Goal: Information Seeking & Learning: Learn about a topic

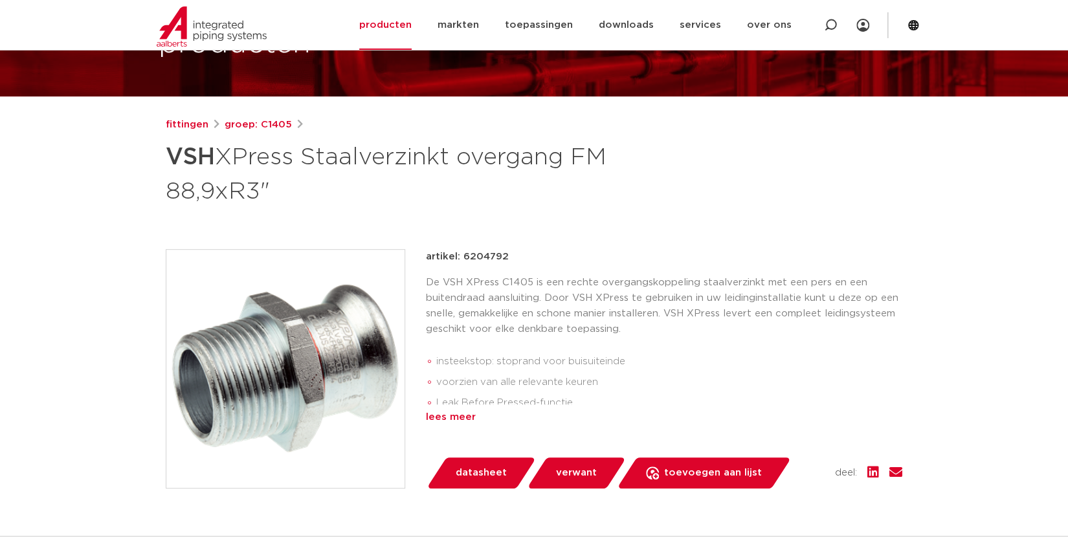
click at [439, 414] on div "lees meer" at bounding box center [664, 418] width 476 height 16
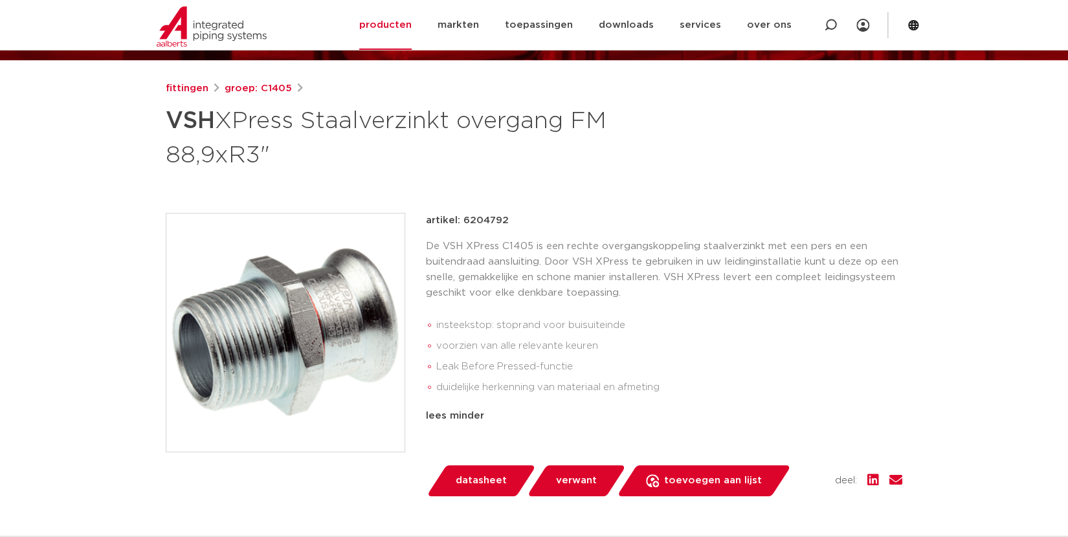
scroll to position [168, 0]
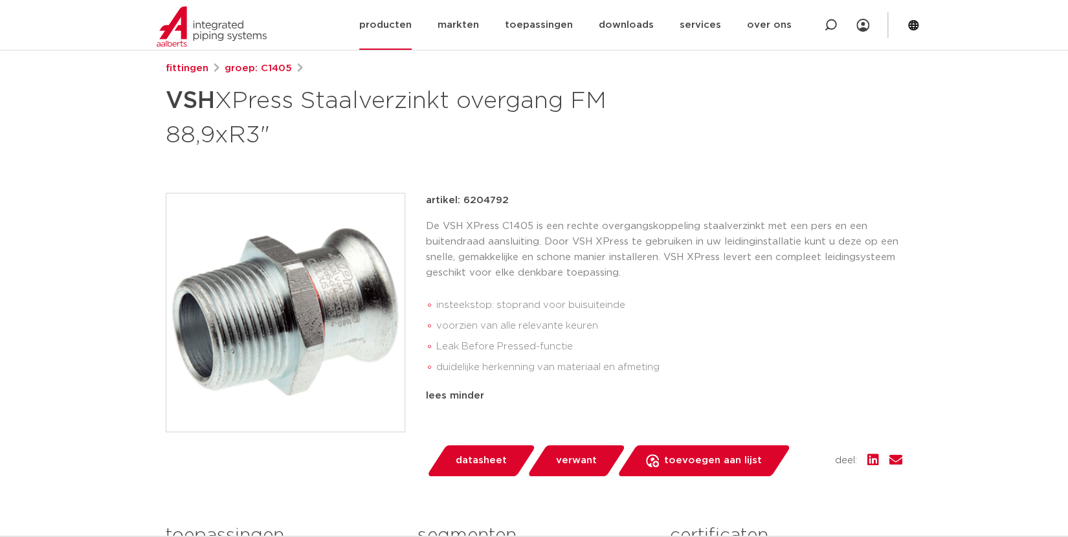
click at [412, 25] on link "producten" at bounding box center [385, 25] width 52 height 50
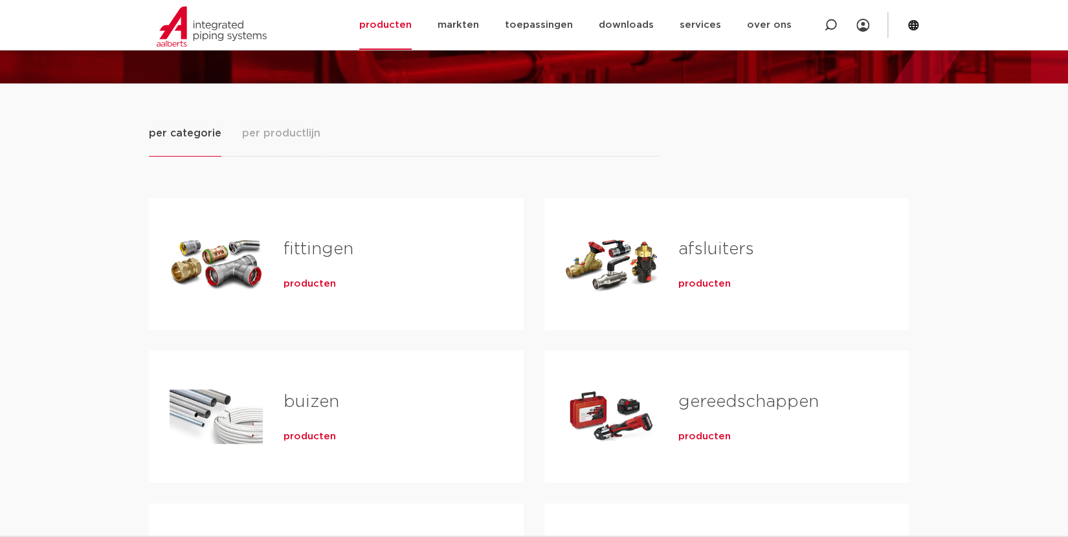
scroll to position [168, 0]
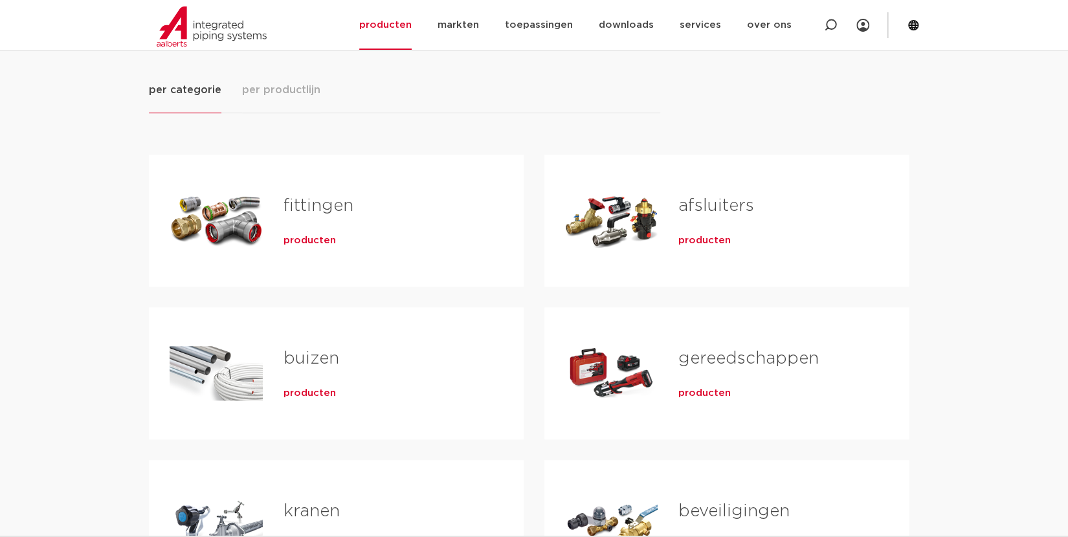
click at [316, 237] on span "producten" at bounding box center [309, 240] width 52 height 13
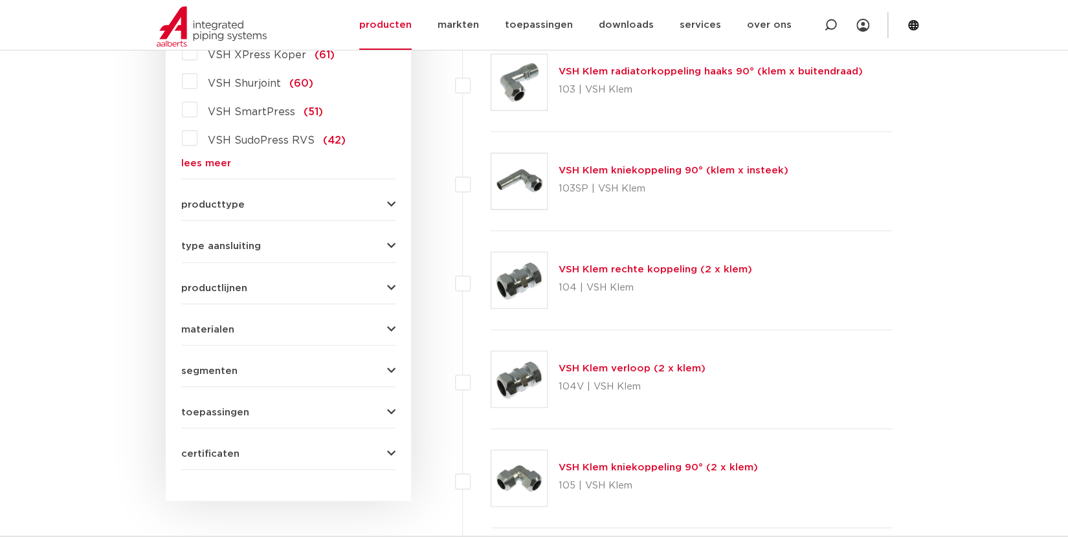
scroll to position [449, 0]
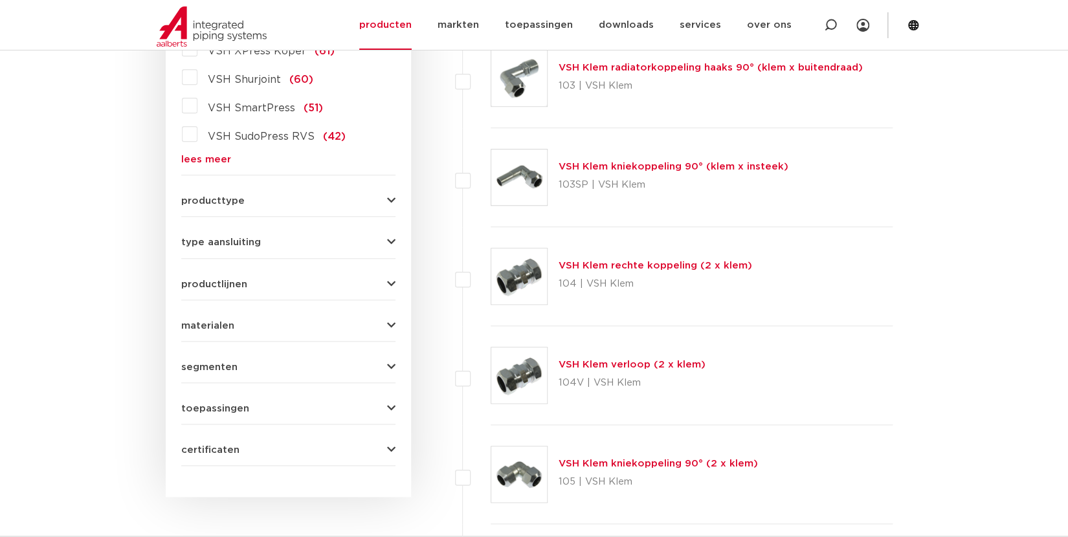
click at [310, 238] on button "type aansluiting" at bounding box center [288, 243] width 214 height 10
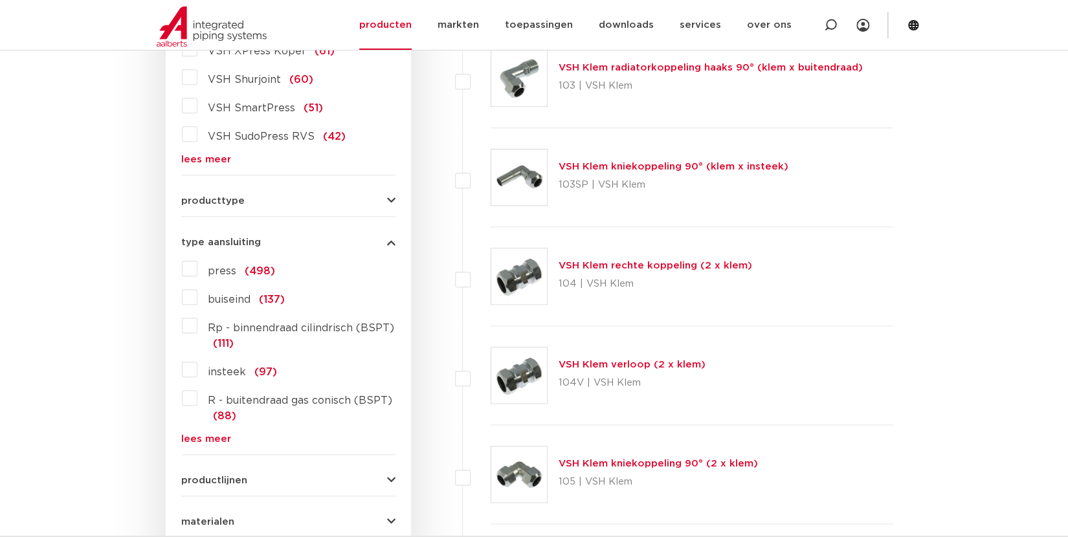
click at [308, 238] on button "type aansluiting" at bounding box center [288, 243] width 214 height 10
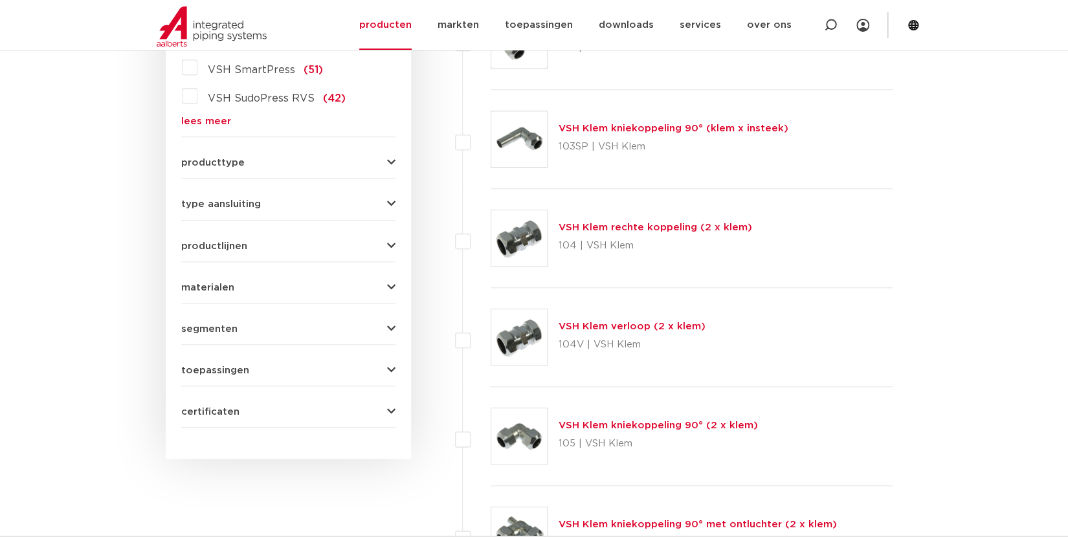
scroll to position [505, 0]
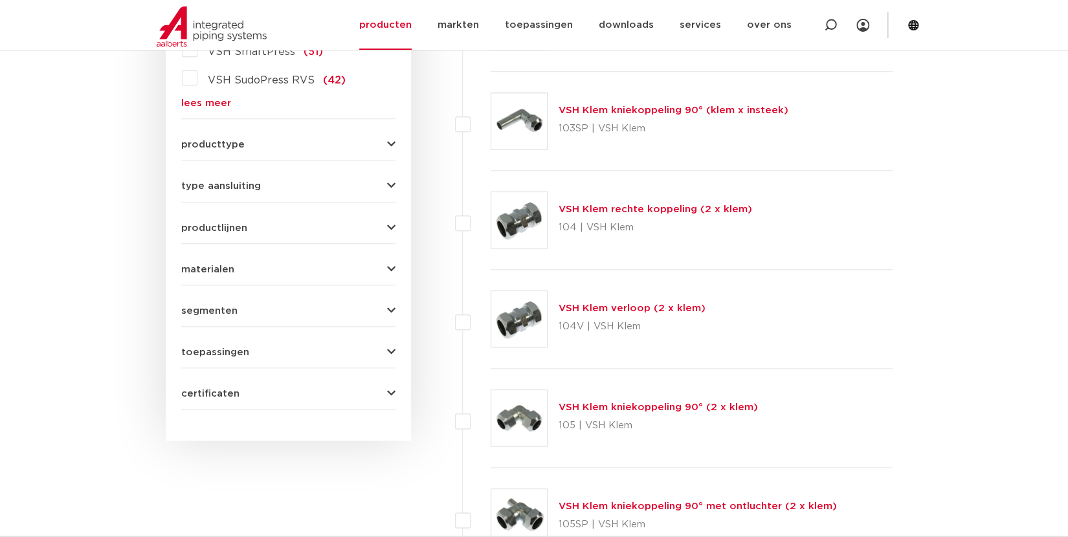
click at [231, 227] on span "productlijnen" at bounding box center [214, 228] width 66 height 10
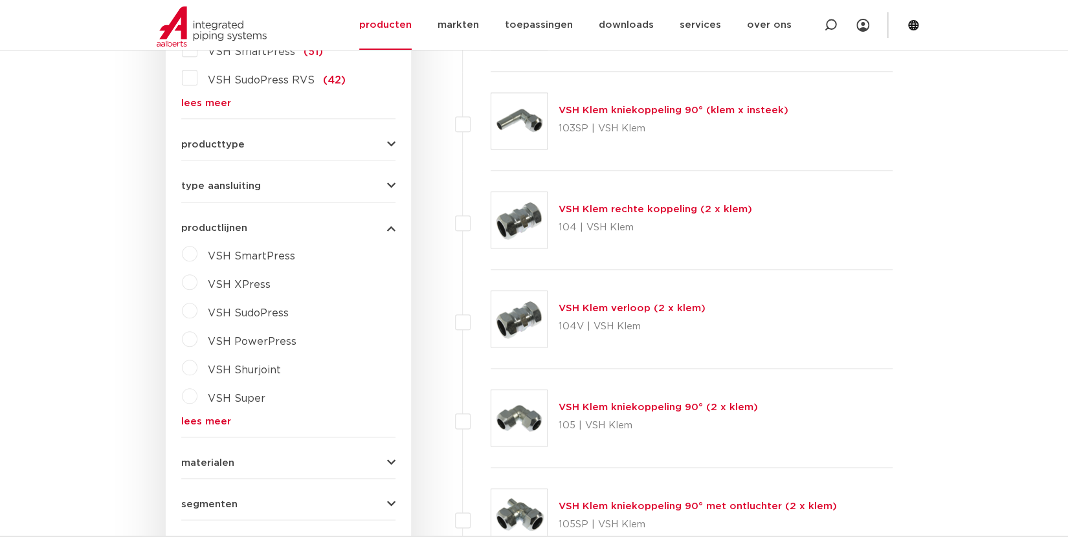
click at [231, 227] on span "productlijnen" at bounding box center [214, 228] width 66 height 10
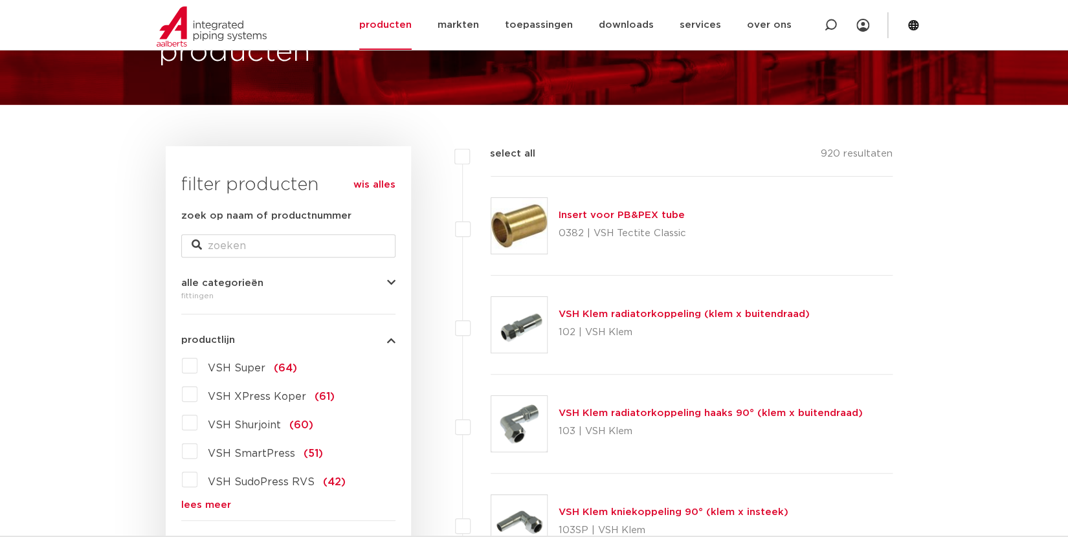
scroll to position [168, 0]
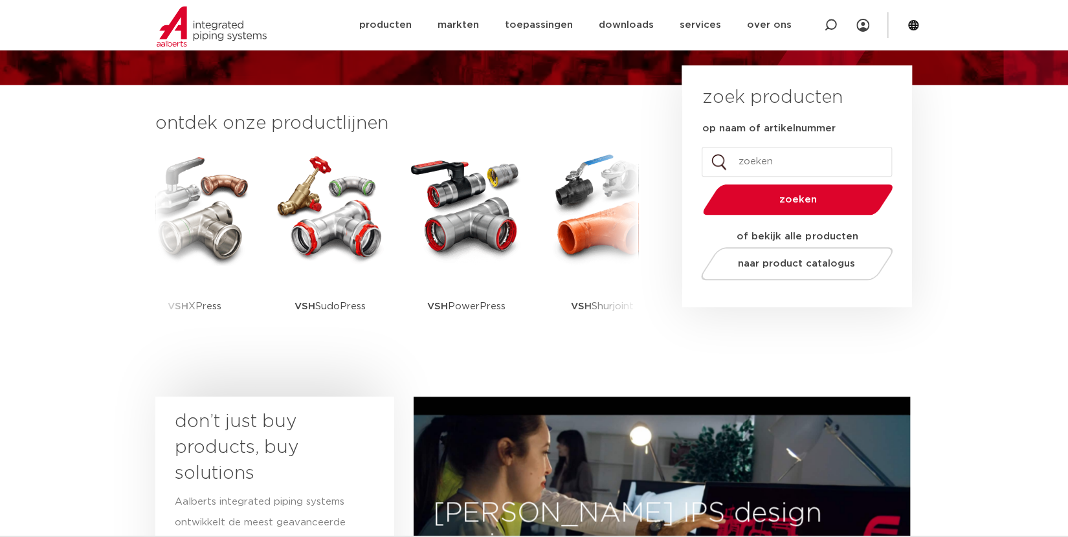
scroll to position [281, 0]
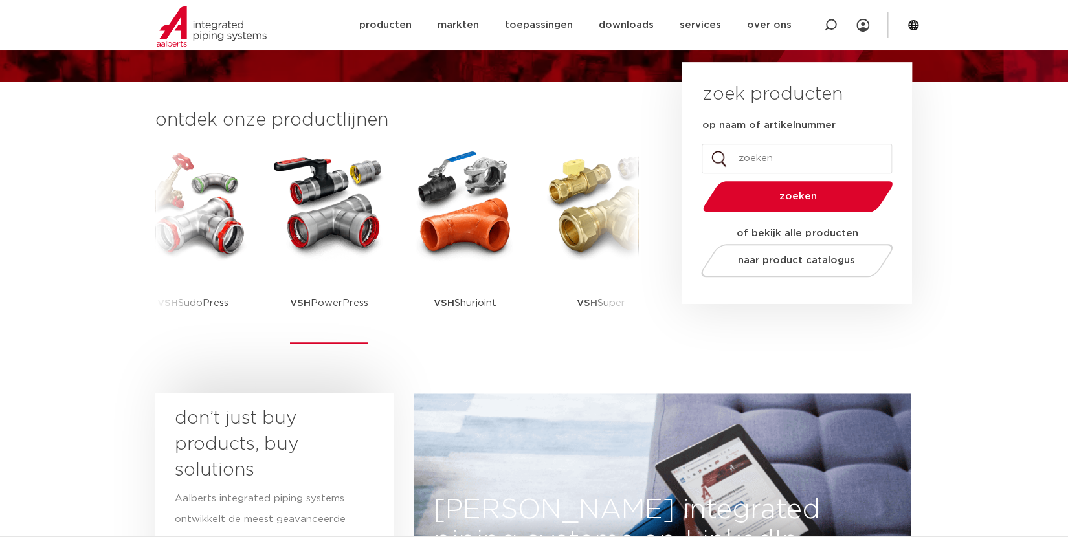
click at [335, 216] on img at bounding box center [329, 204] width 117 height 117
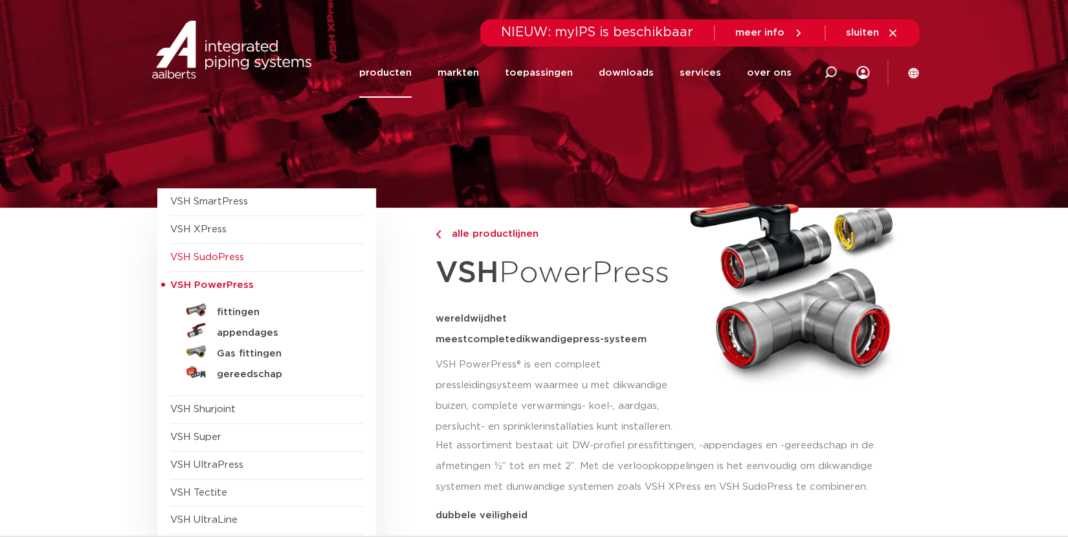
click at [213, 253] on span "VSH SudoPress" at bounding box center [207, 257] width 74 height 10
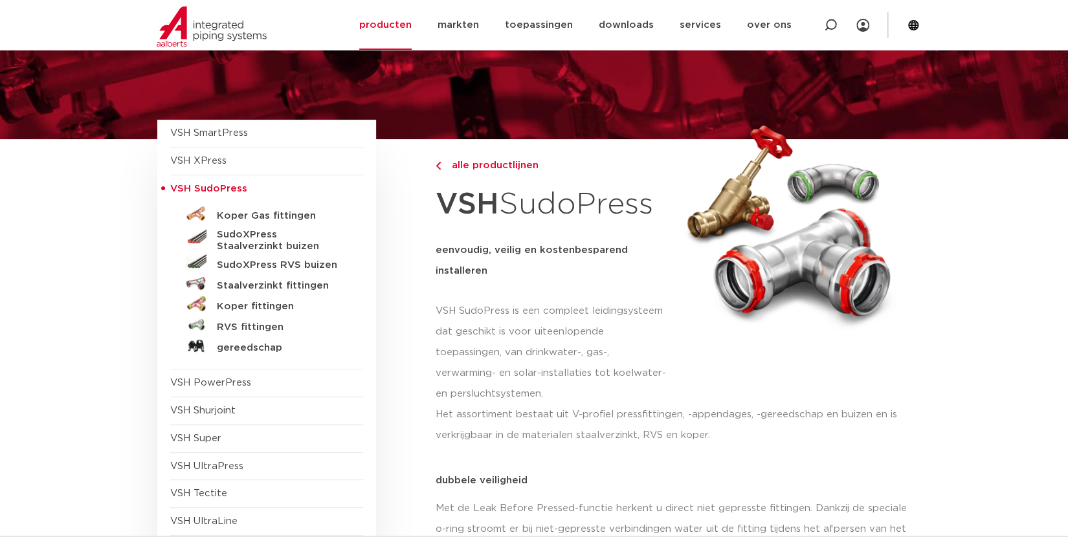
scroll to position [112, 0]
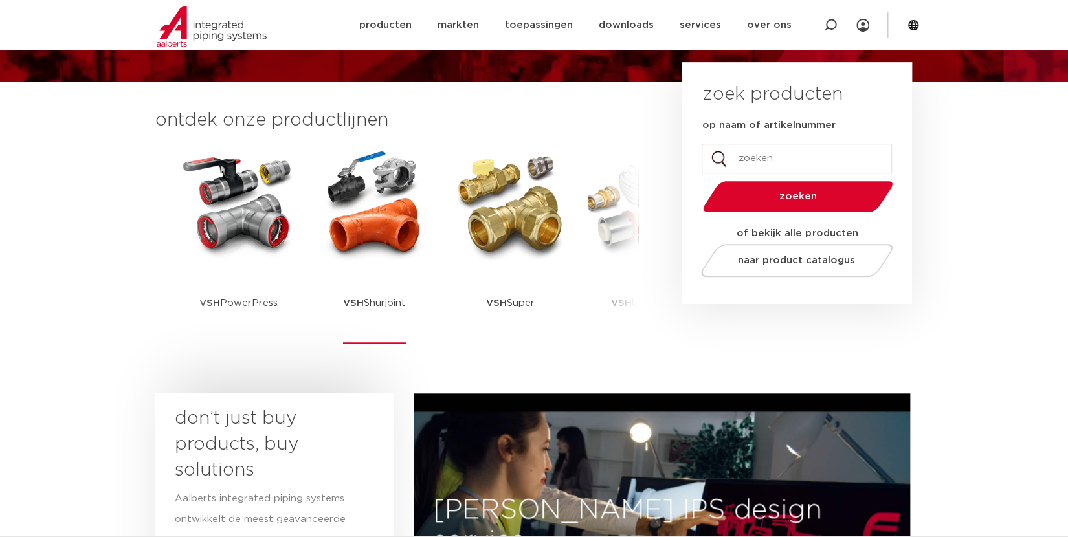
click at [379, 216] on img at bounding box center [374, 204] width 117 height 117
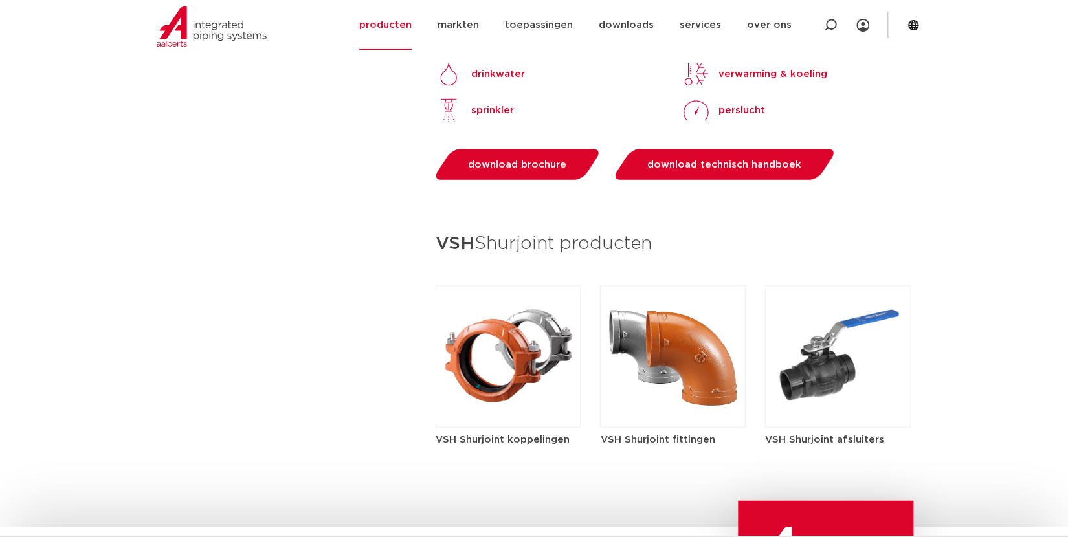
scroll to position [1463, 0]
